Goal: Find specific page/section: Find specific page/section

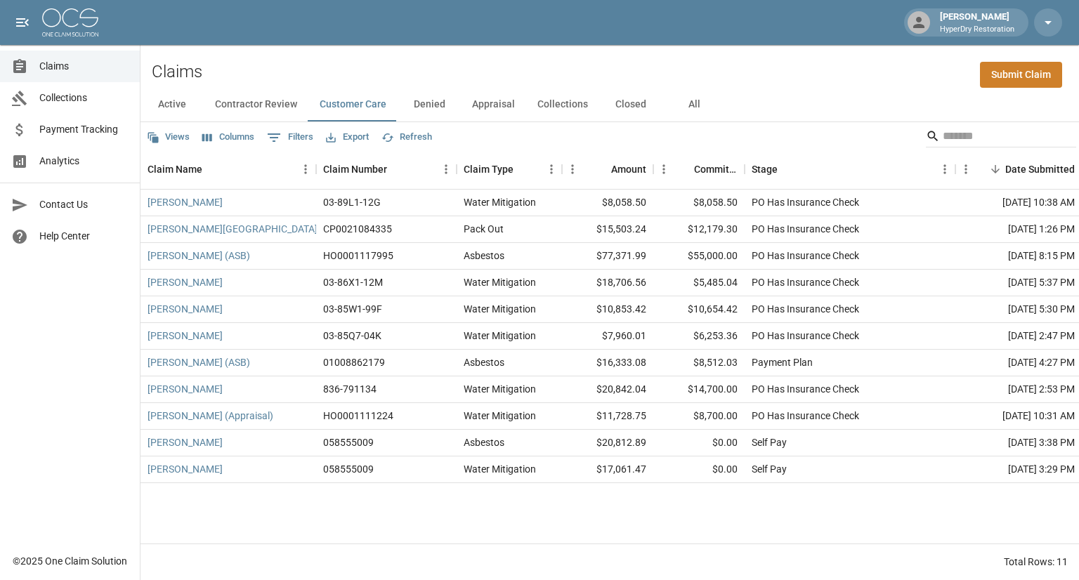
click at [79, 160] on span "Analytics" at bounding box center [83, 161] width 89 height 15
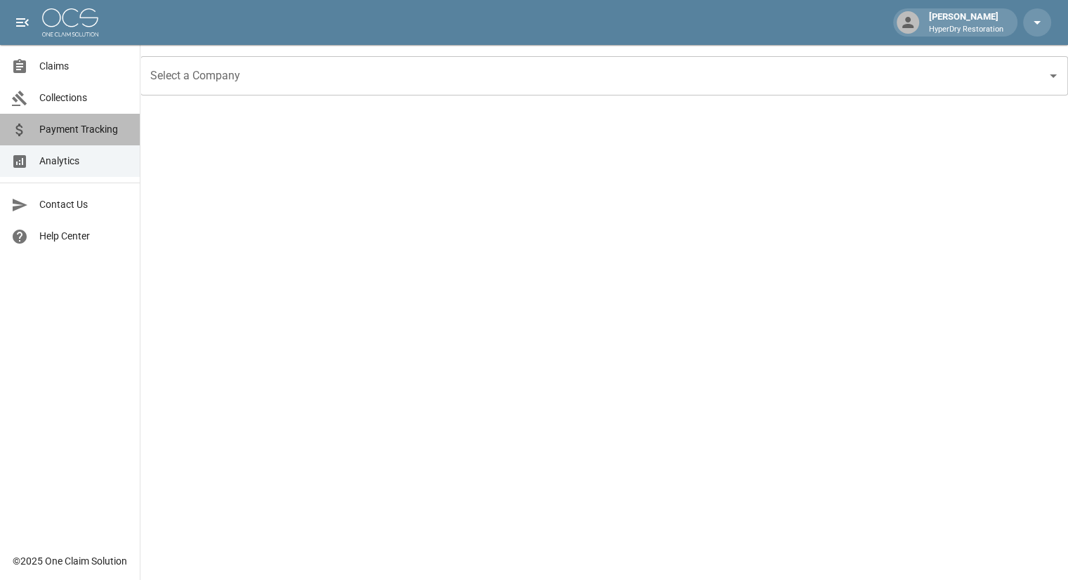
click at [84, 136] on span "Payment Tracking" at bounding box center [83, 129] width 89 height 15
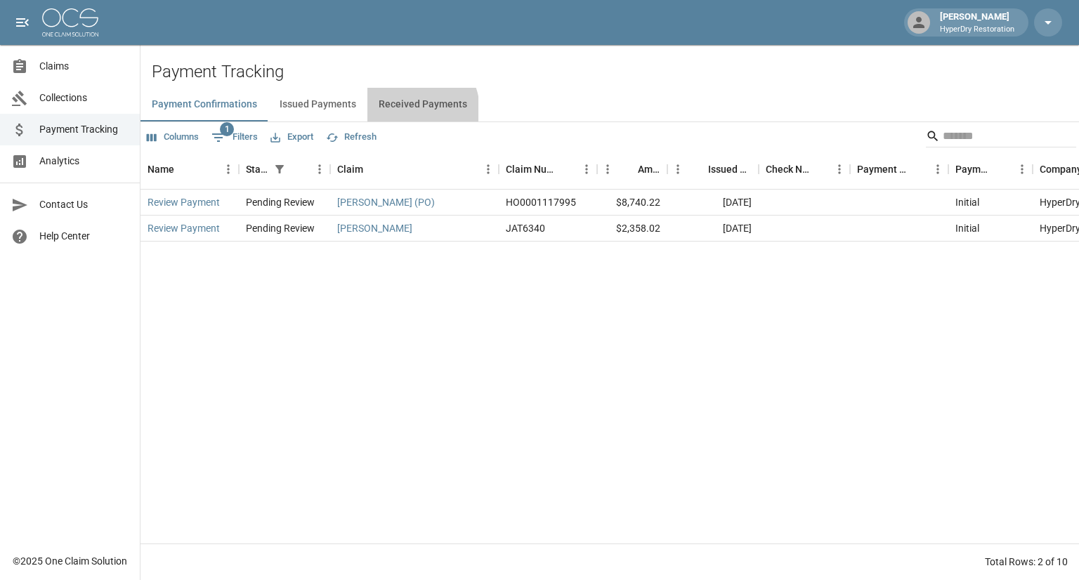
click at [407, 110] on button "Received Payments" at bounding box center [422, 105] width 111 height 34
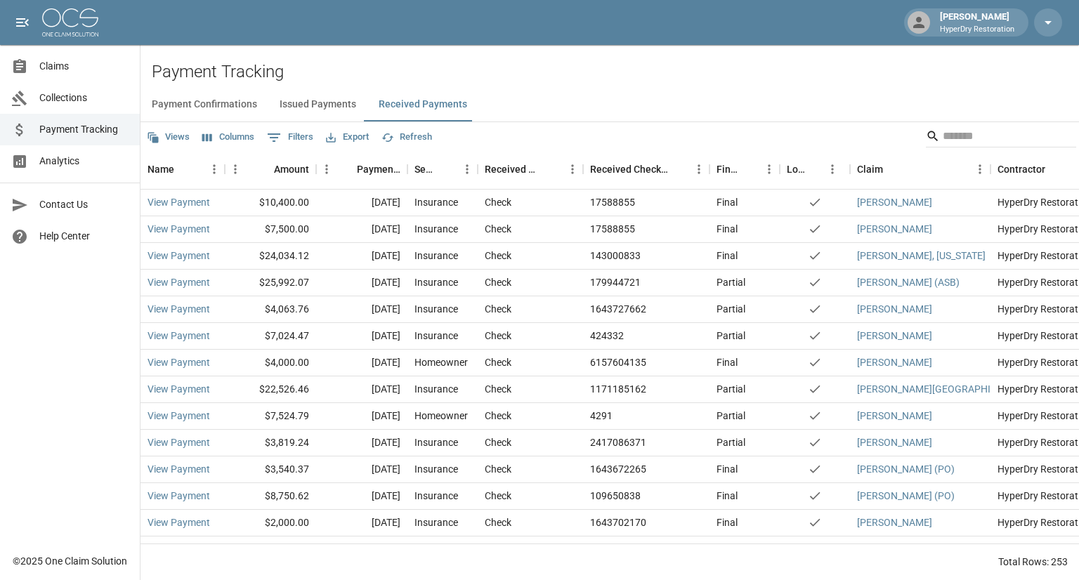
click at [96, 67] on span "Claims" at bounding box center [83, 66] width 89 height 15
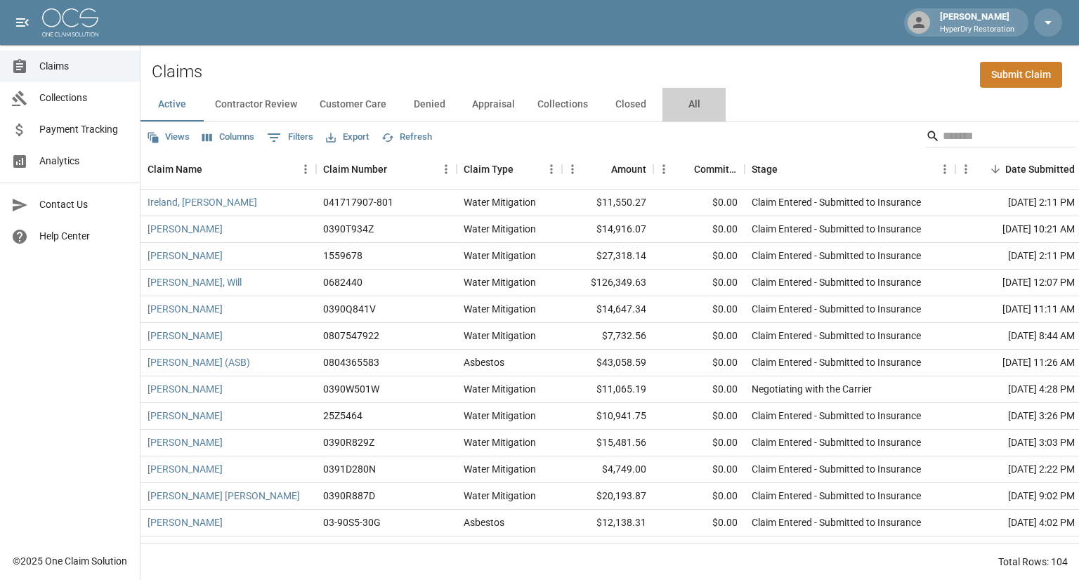
click at [696, 98] on button "All" at bounding box center [693, 105] width 63 height 34
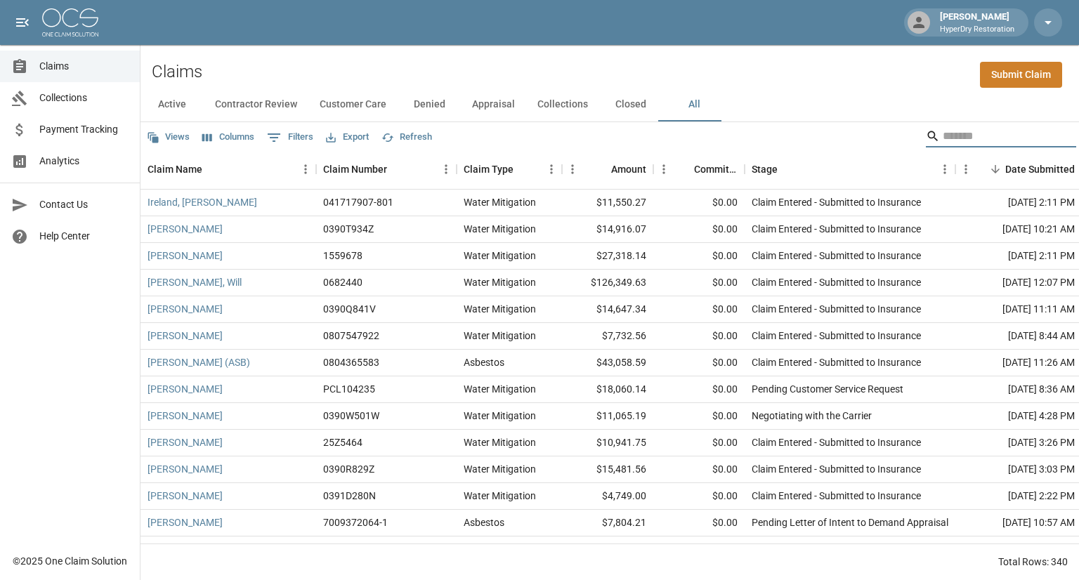
click at [946, 133] on input "Search" at bounding box center [999, 136] width 112 height 22
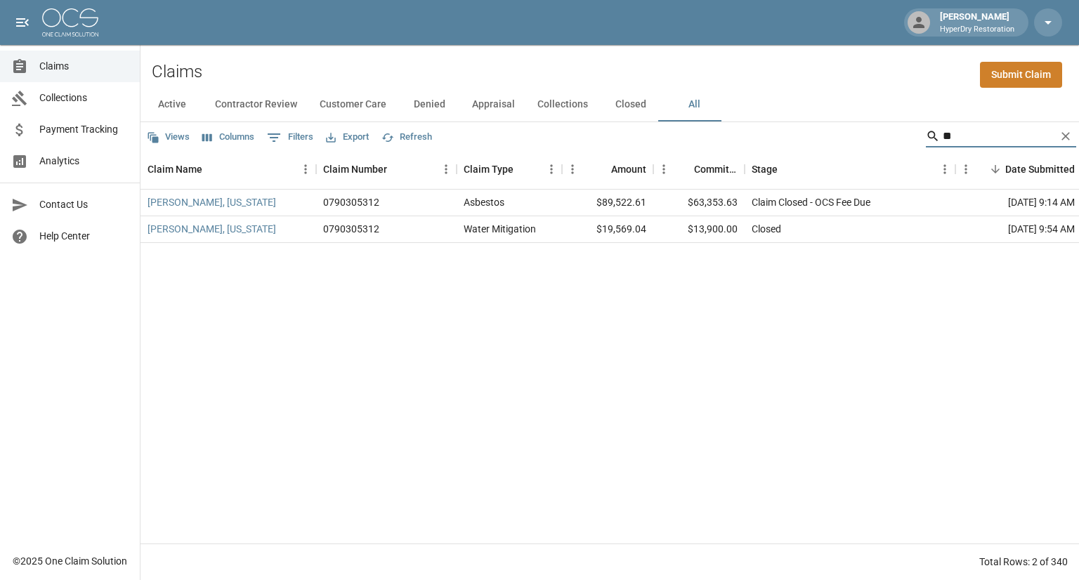
type input "*"
drag, startPoint x: 999, startPoint y: 140, endPoint x: 945, endPoint y: 149, distance: 54.7
click at [945, 149] on div "**********" at bounding box center [1001, 137] width 150 height 25
type input "*"
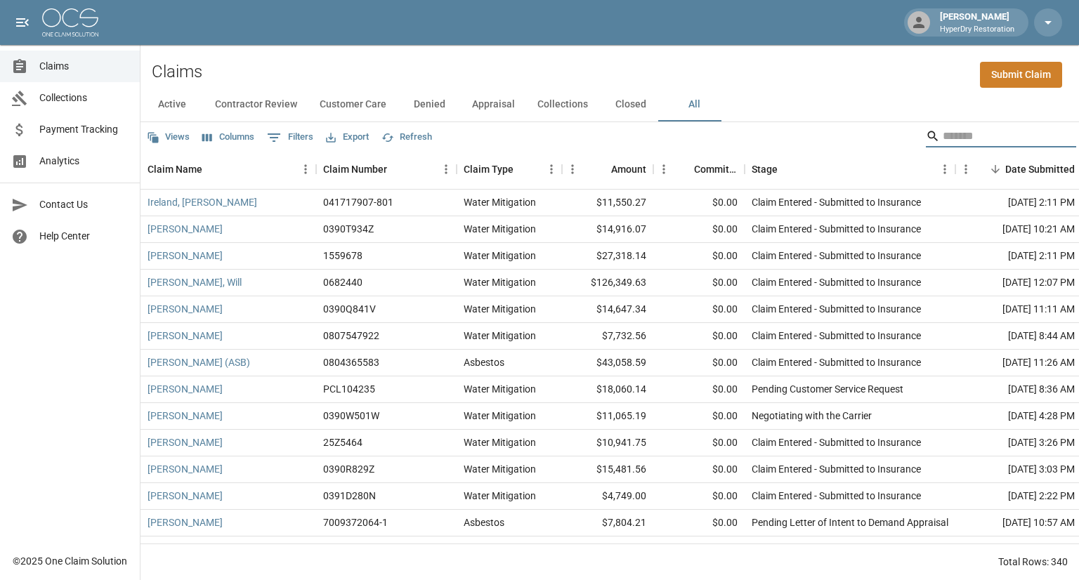
click at [84, 161] on span "Analytics" at bounding box center [83, 161] width 89 height 15
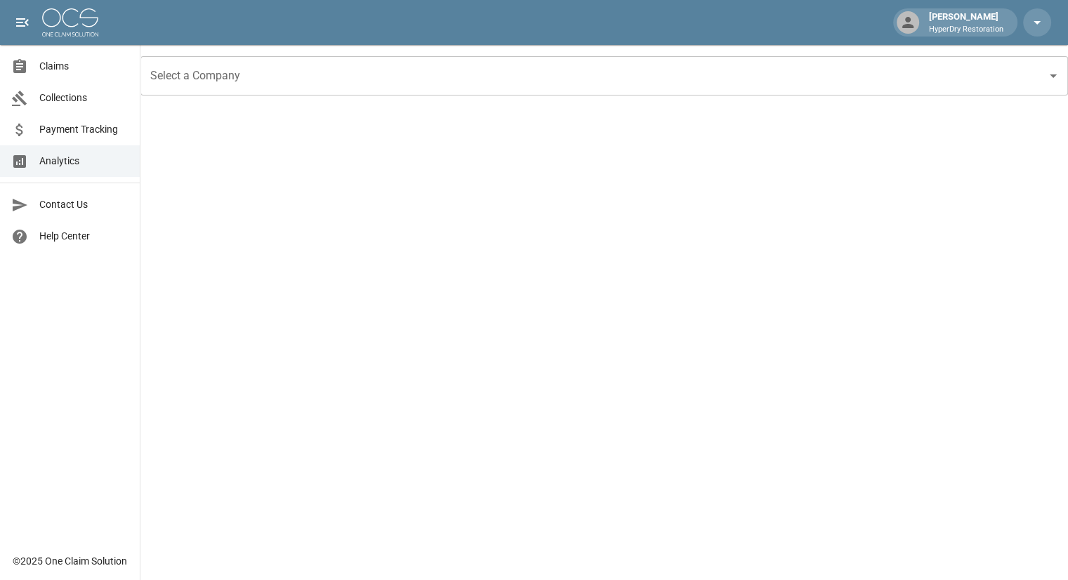
click at [112, 133] on span "Payment Tracking" at bounding box center [83, 129] width 89 height 15
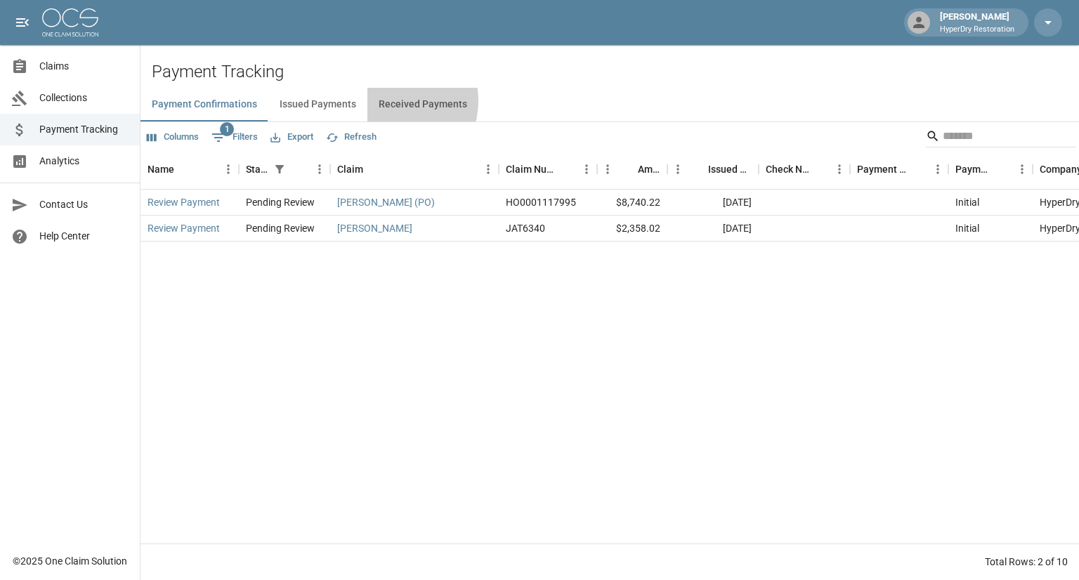
click at [383, 101] on button "Received Payments" at bounding box center [422, 105] width 111 height 34
